Goal: Check status: Check status

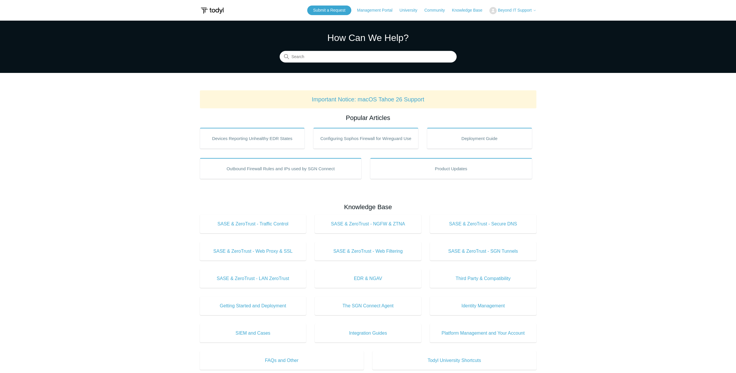
click at [517, 10] on span "Beyond IT Support" at bounding box center [515, 10] width 34 height 5
click at [518, 21] on link "My Support Requests" at bounding box center [518, 23] width 57 height 10
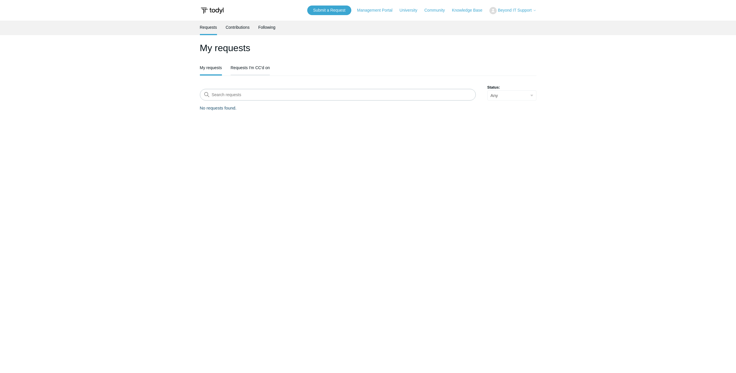
click at [256, 69] on link "Requests I'm CC'd on" at bounding box center [250, 67] width 39 height 12
click at [205, 68] on link "My requests" at bounding box center [211, 67] width 22 height 12
click at [241, 28] on link "Contributions" at bounding box center [238, 27] width 24 height 12
click at [262, 28] on link "Following" at bounding box center [266, 27] width 17 height 12
click at [211, 28] on link "Requests" at bounding box center [208, 27] width 17 height 12
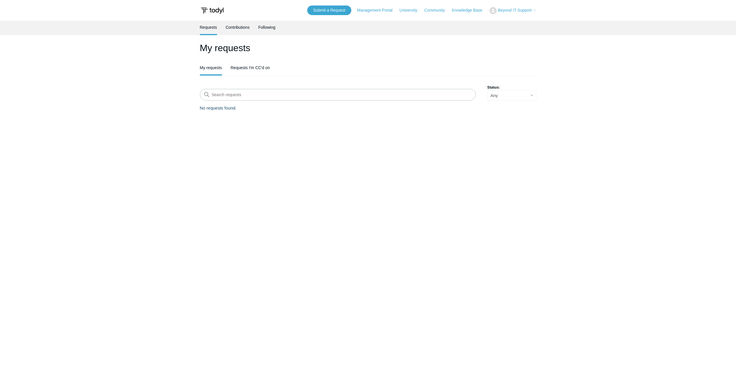
click at [536, 12] on icon at bounding box center [534, 10] width 3 height 3
